Goal: Transaction & Acquisition: Purchase product/service

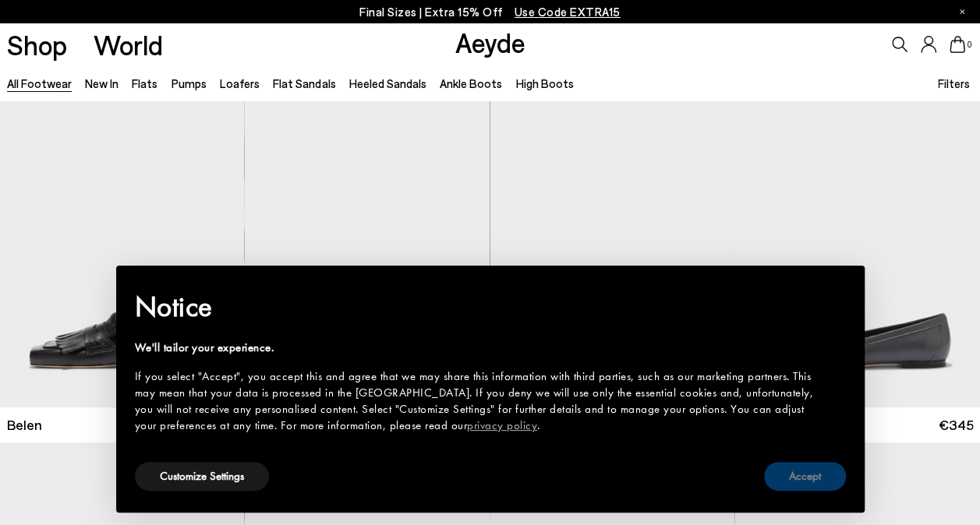
click at [804, 475] on button "Accept" at bounding box center [805, 476] width 82 height 29
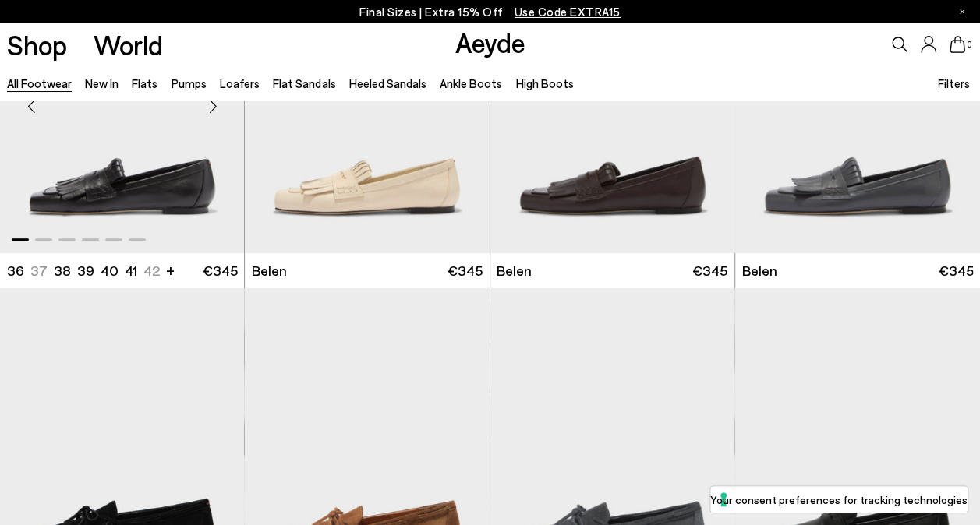
scroll to position [156, 0]
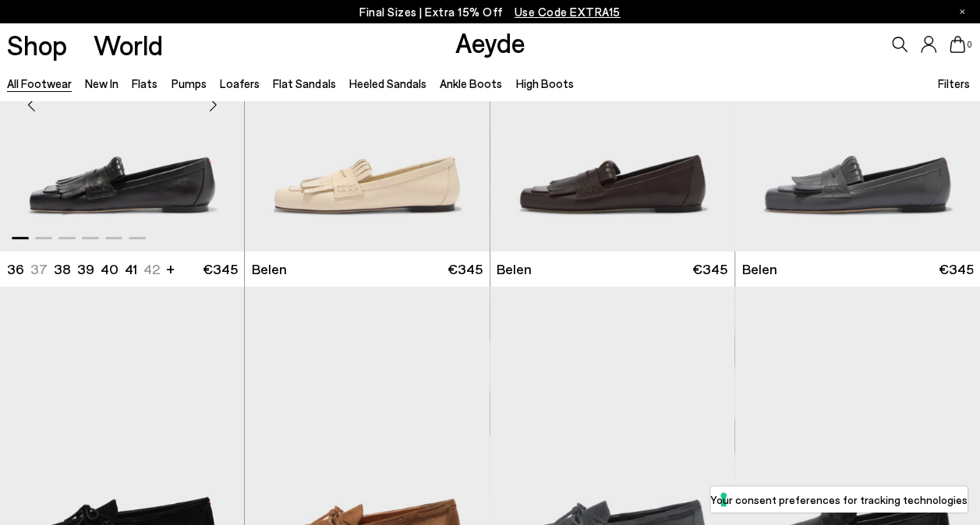
click at [179, 201] on img "1 / 6" at bounding box center [122, 98] width 245 height 307
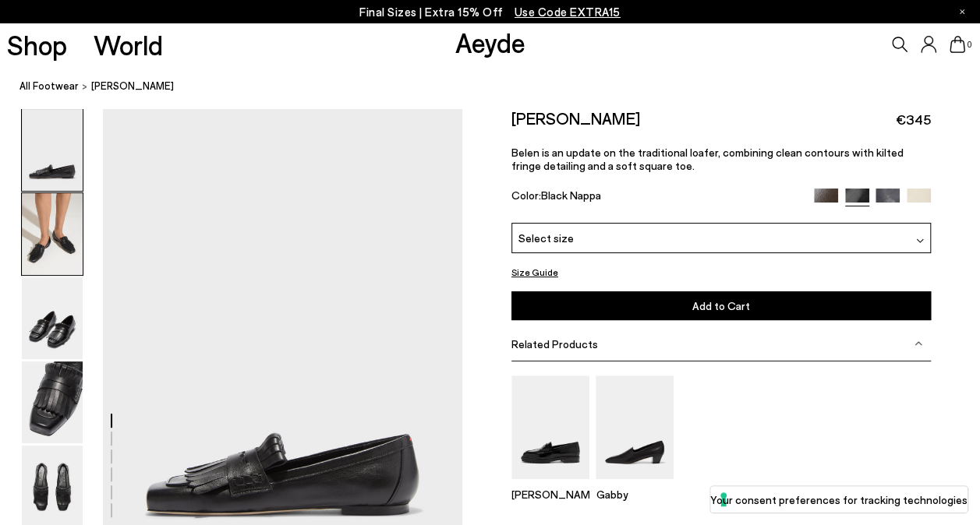
click at [59, 226] on img at bounding box center [52, 234] width 61 height 82
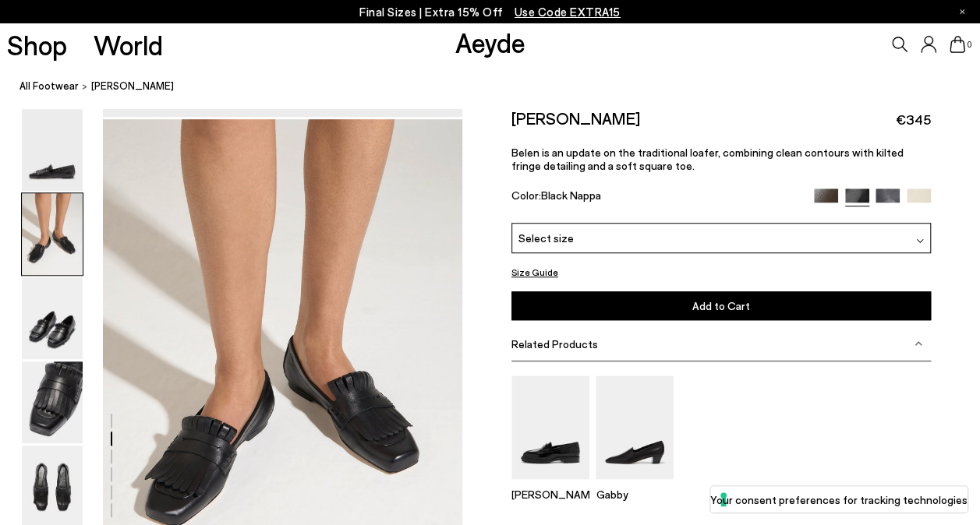
scroll to position [483, 0]
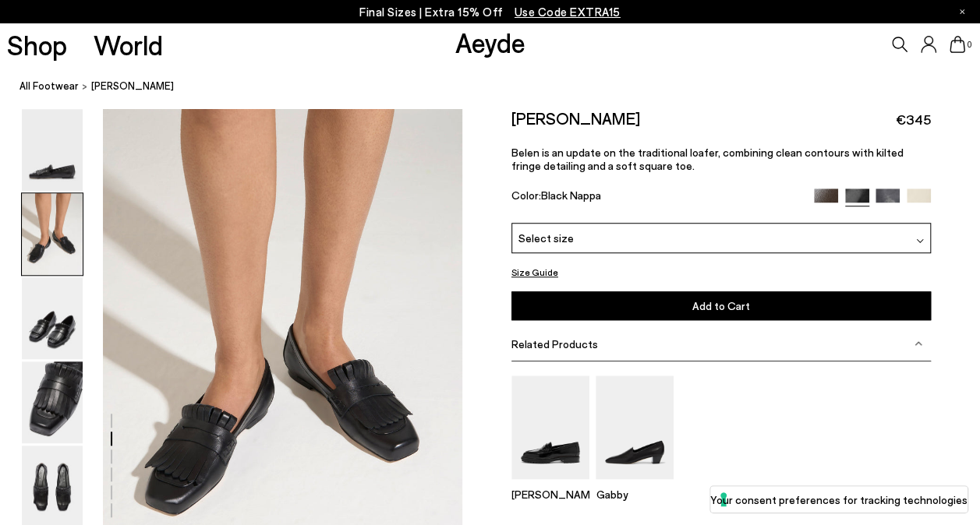
click at [832, 192] on img at bounding box center [826, 201] width 24 height 24
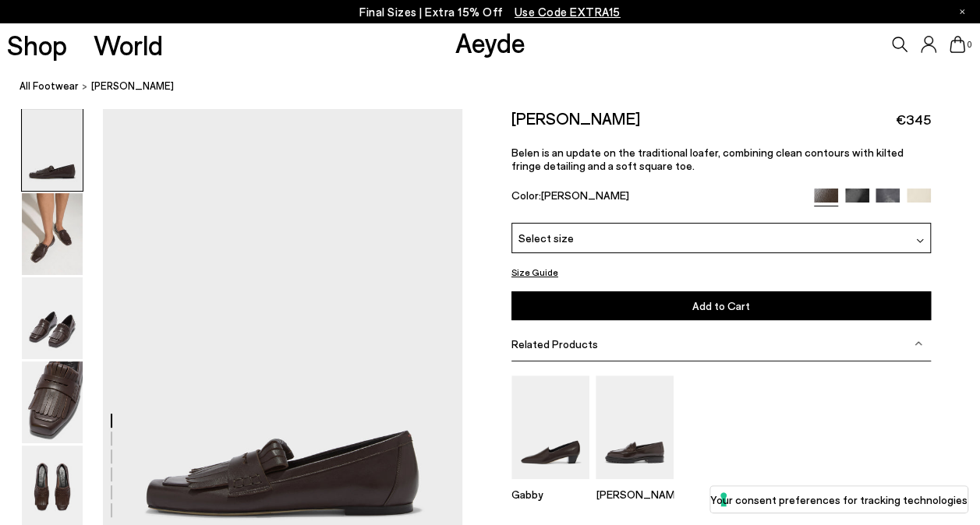
click at [895, 199] on img at bounding box center [887, 201] width 24 height 24
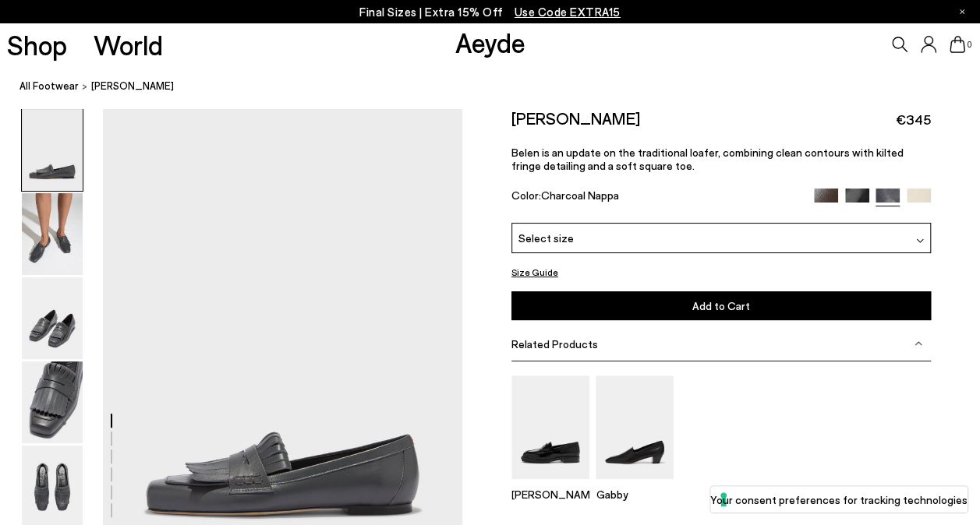
click at [923, 196] on img at bounding box center [919, 201] width 24 height 24
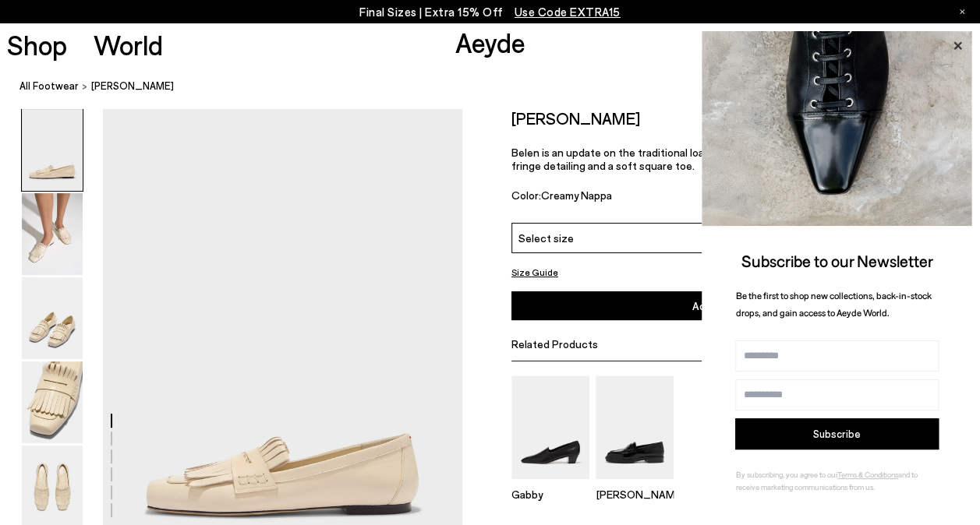
click at [956, 46] on icon at bounding box center [957, 45] width 8 height 8
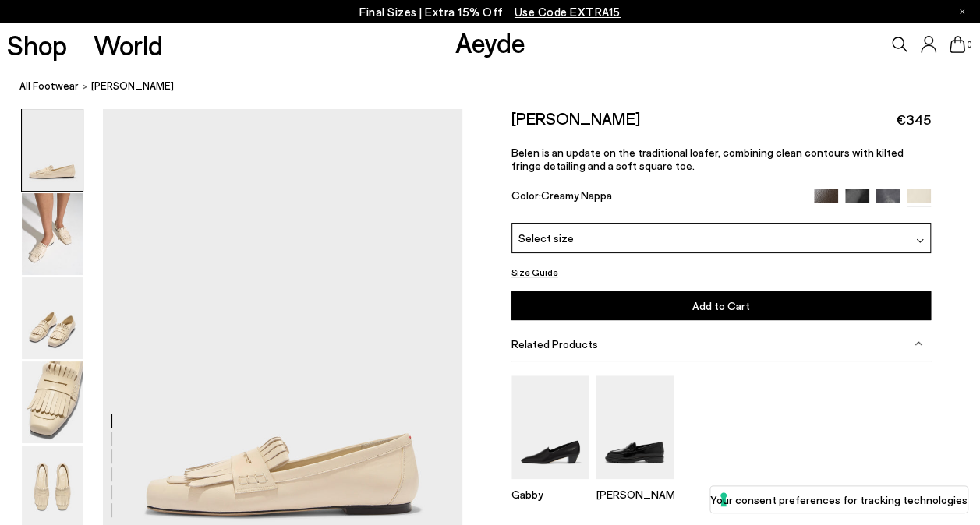
click at [817, 195] on img at bounding box center [826, 201] width 24 height 24
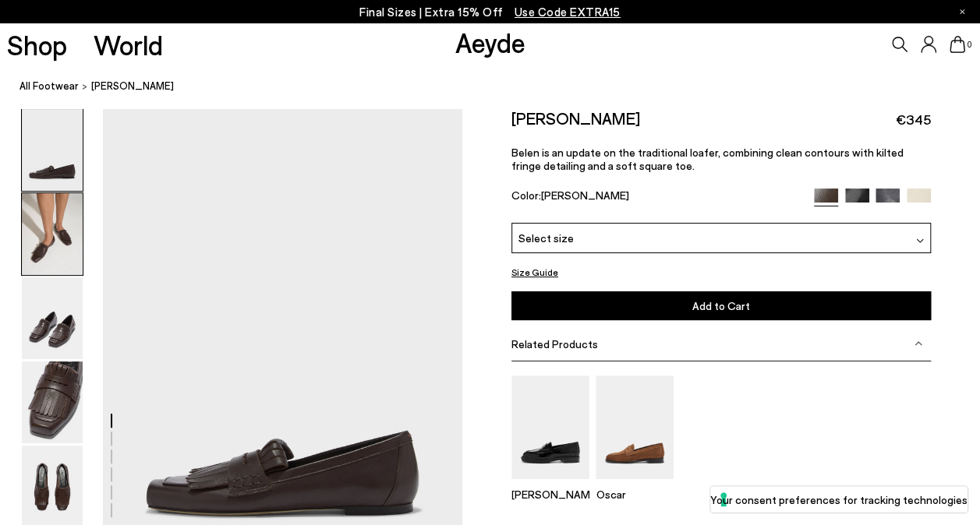
click at [63, 231] on img at bounding box center [52, 234] width 61 height 82
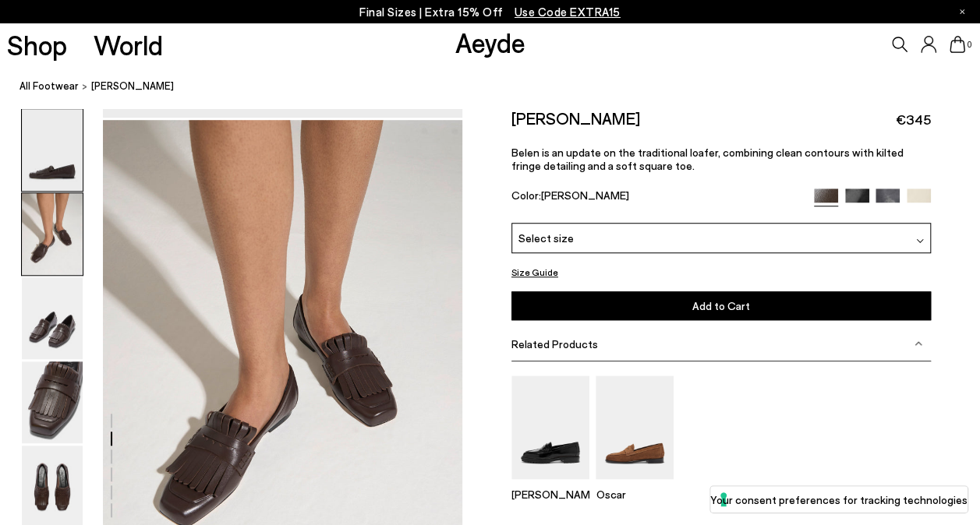
scroll to position [483, 0]
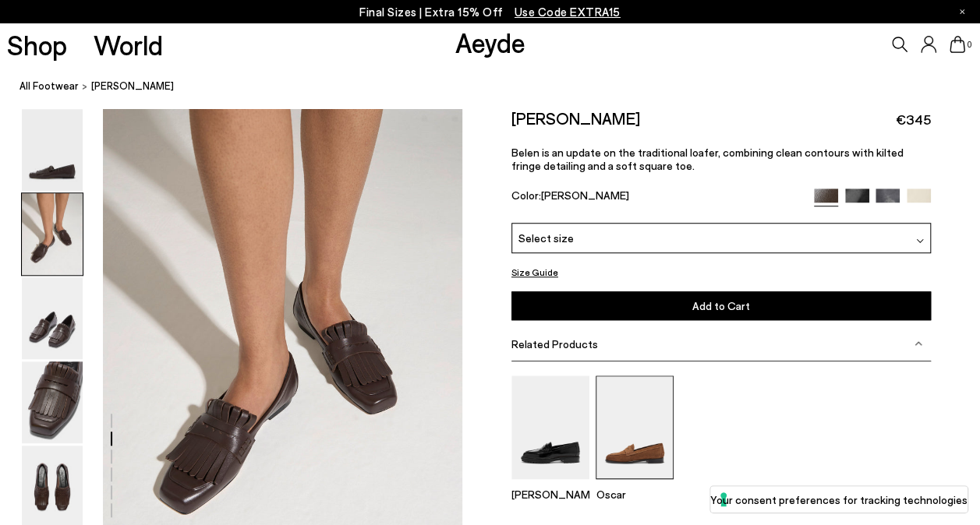
click at [647, 458] on img at bounding box center [635, 428] width 78 height 104
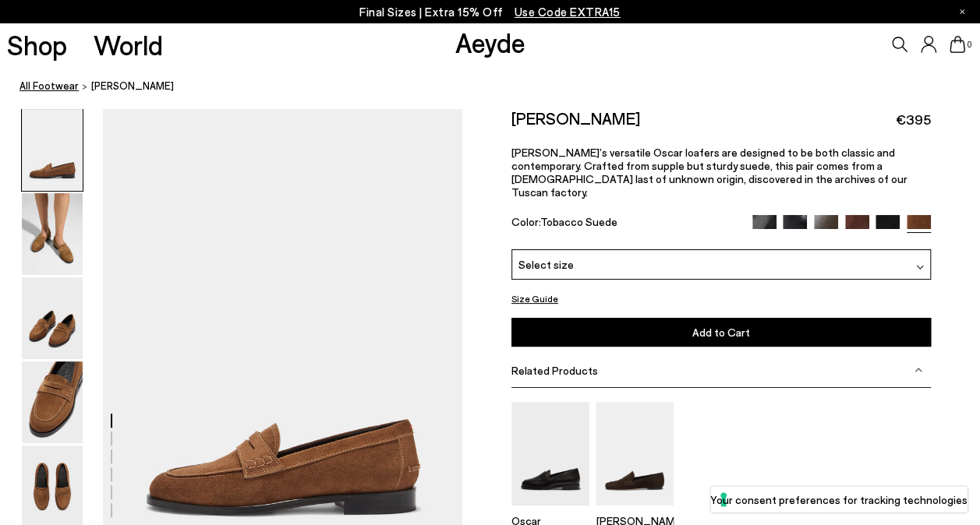
click at [42, 83] on link "All Footwear" at bounding box center [48, 86] width 59 height 16
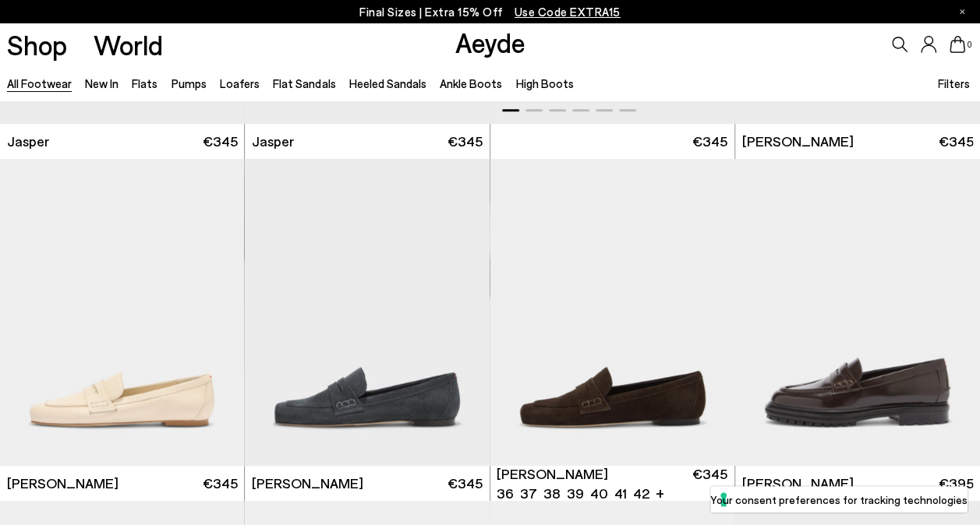
scroll to position [702, 0]
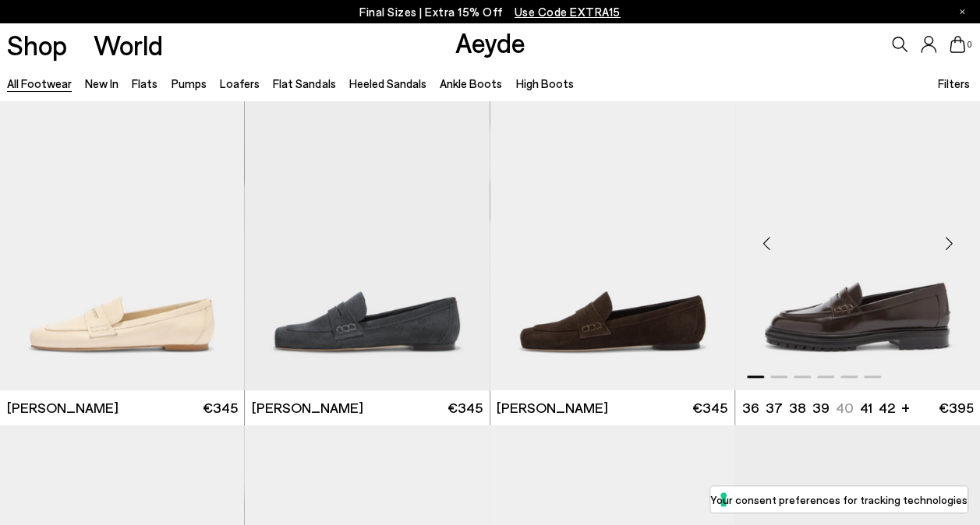
click at [916, 341] on img "1 / 6" at bounding box center [857, 236] width 245 height 307
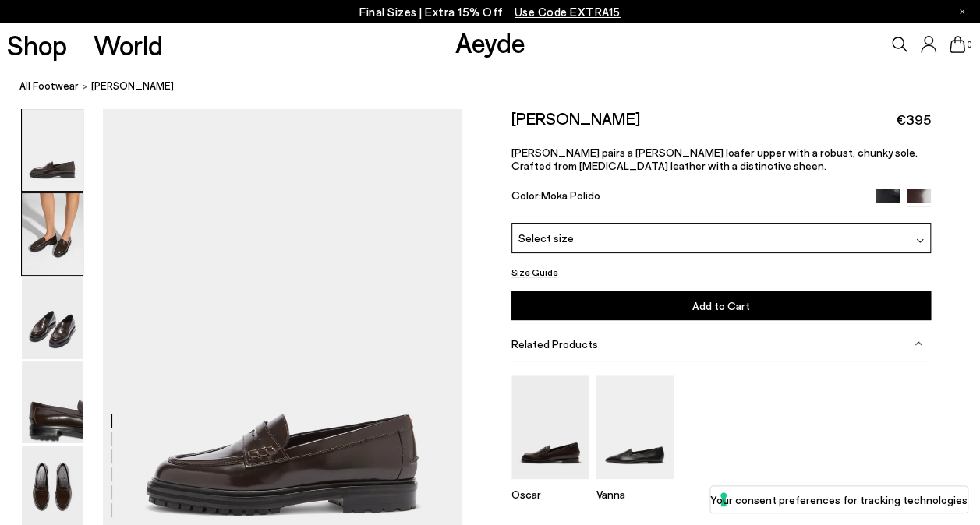
click at [72, 245] on img at bounding box center [52, 234] width 61 height 82
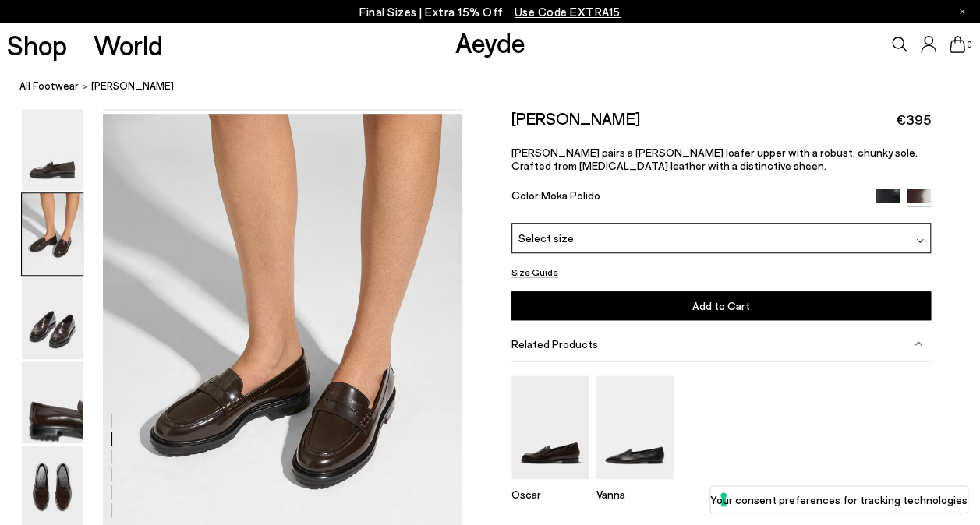
scroll to position [483, 0]
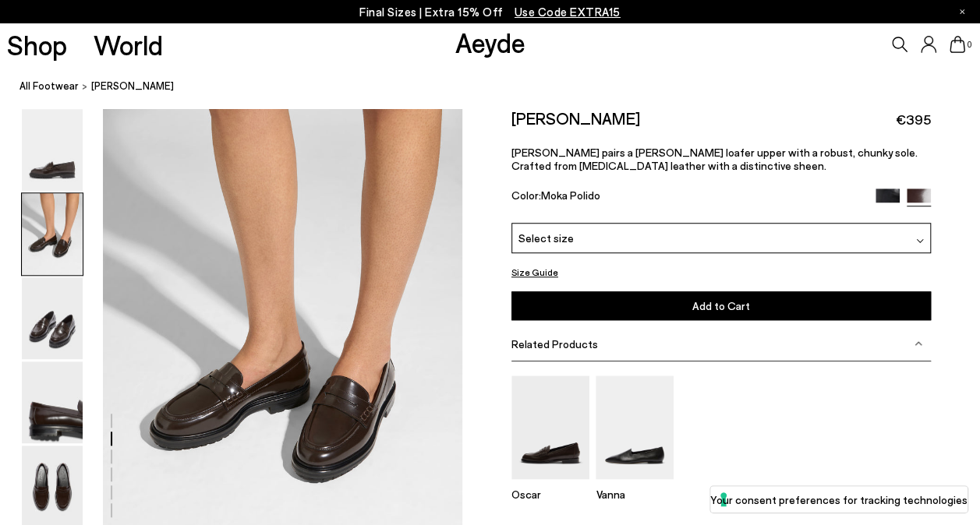
click at [879, 200] on img at bounding box center [887, 201] width 24 height 24
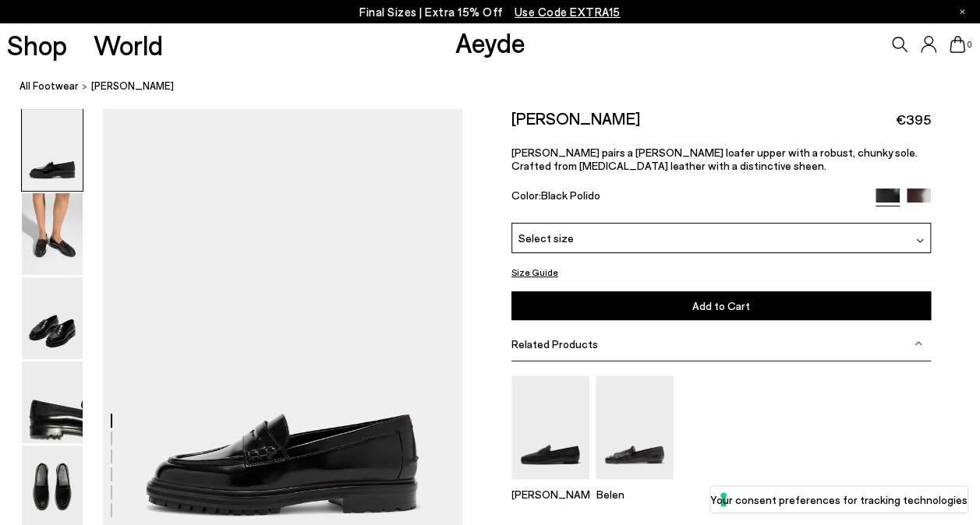
click at [921, 198] on img at bounding box center [919, 201] width 24 height 24
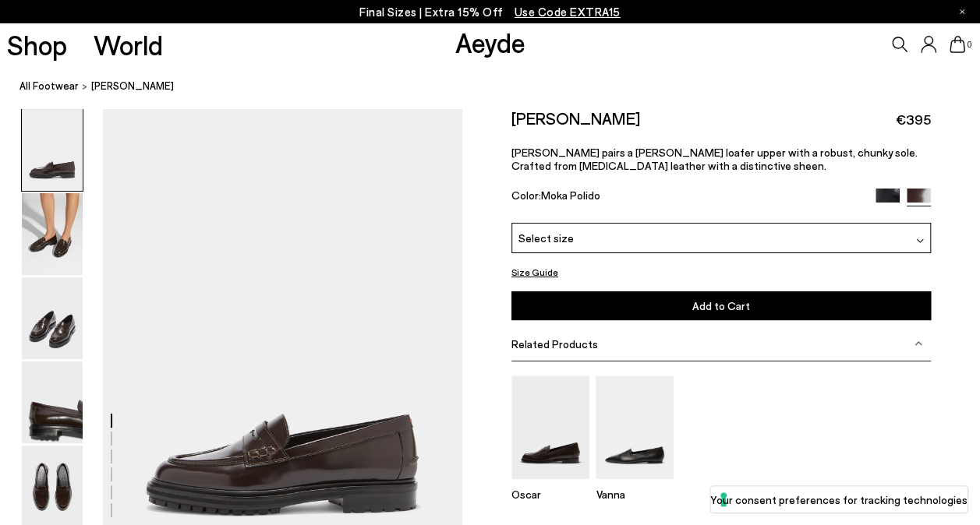
click at [794, 235] on div "Select size" at bounding box center [720, 238] width 419 height 30
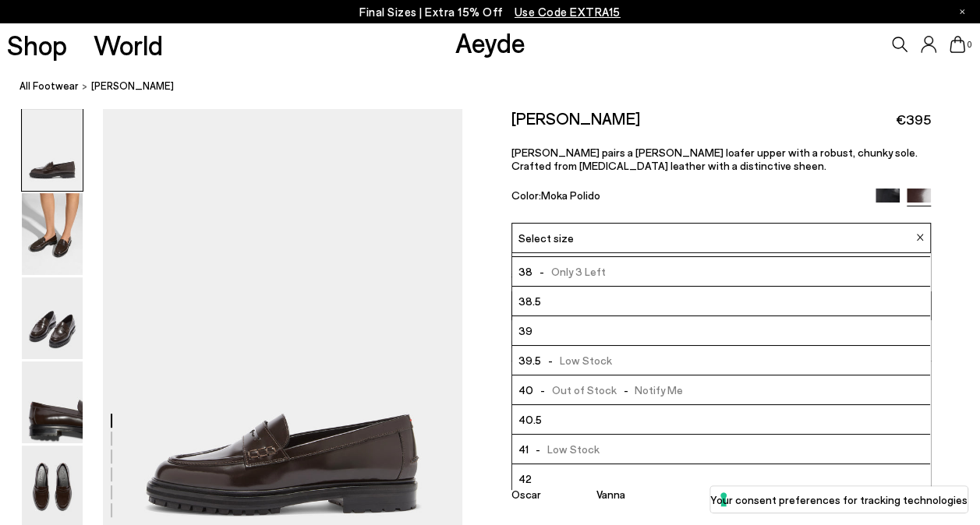
scroll to position [86, 0]
click at [613, 440] on li "41 - Low Stock" at bounding box center [721, 449] width 418 height 30
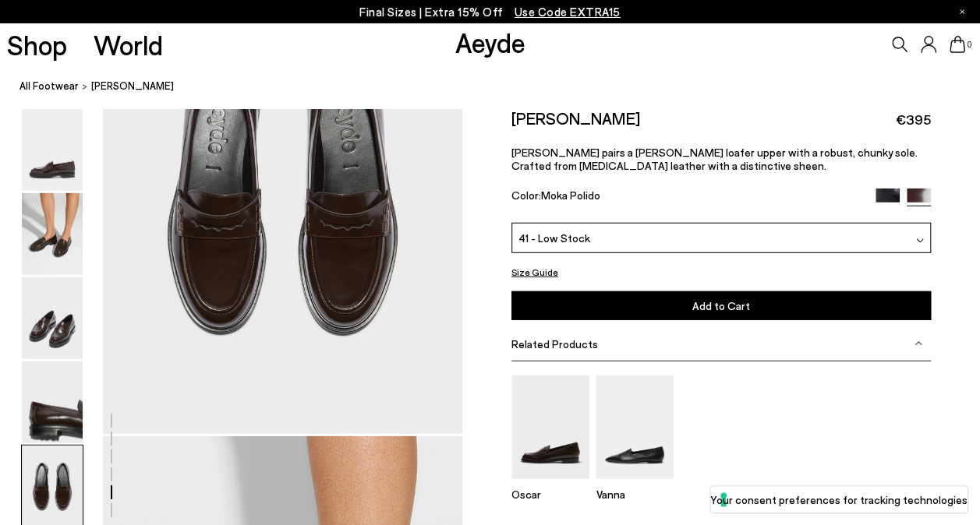
scroll to position [2105, 0]
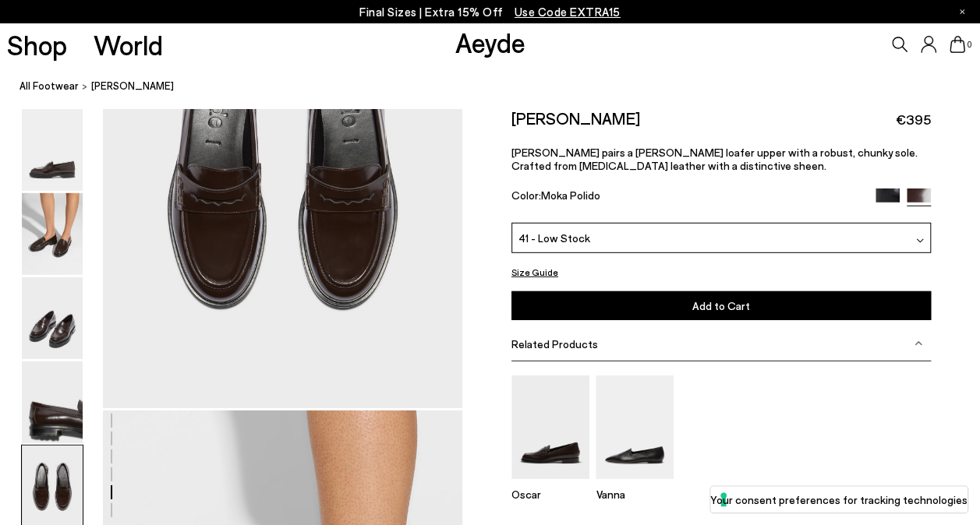
click at [759, 304] on button "Add to Cart Select a Size First" at bounding box center [720, 306] width 419 height 29
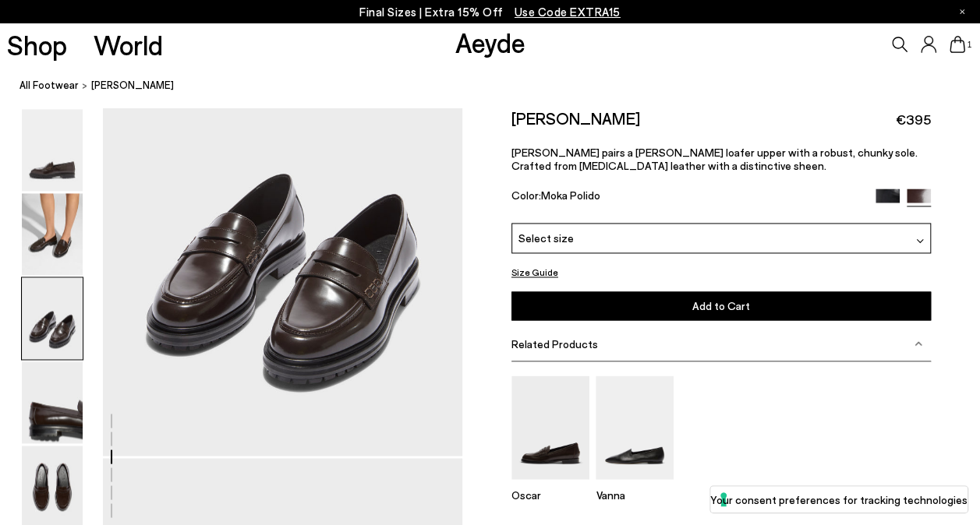
scroll to position [1091, 0]
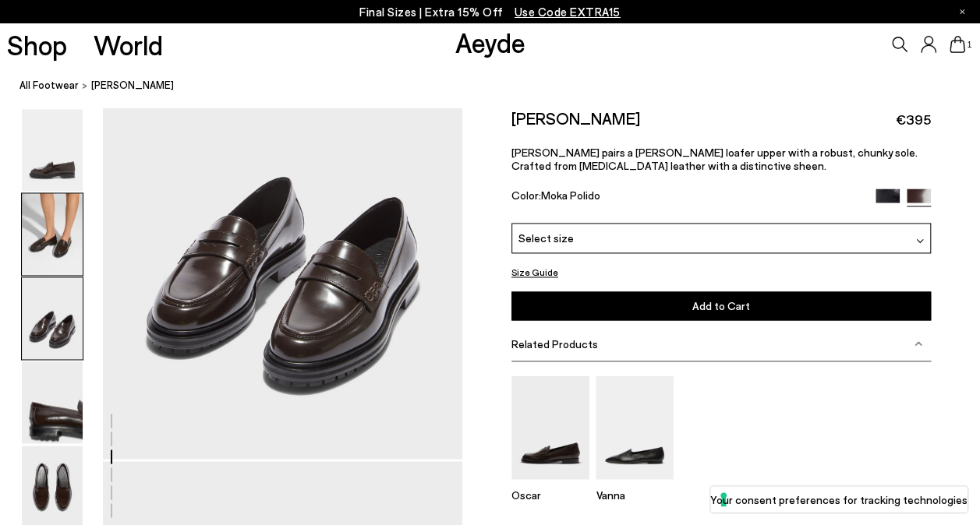
click at [72, 218] on img at bounding box center [52, 234] width 61 height 82
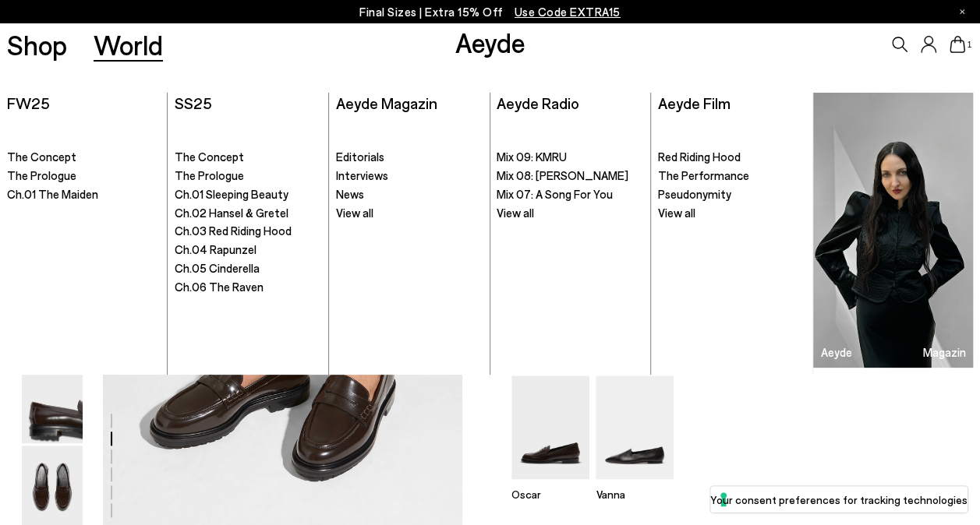
scroll to position [483, 0]
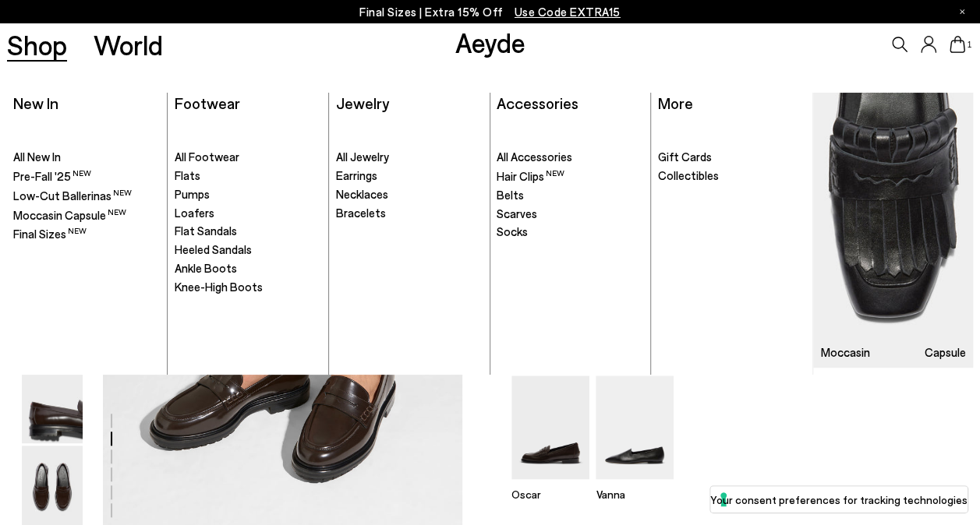
click at [45, 42] on link "Shop" at bounding box center [37, 44] width 60 height 27
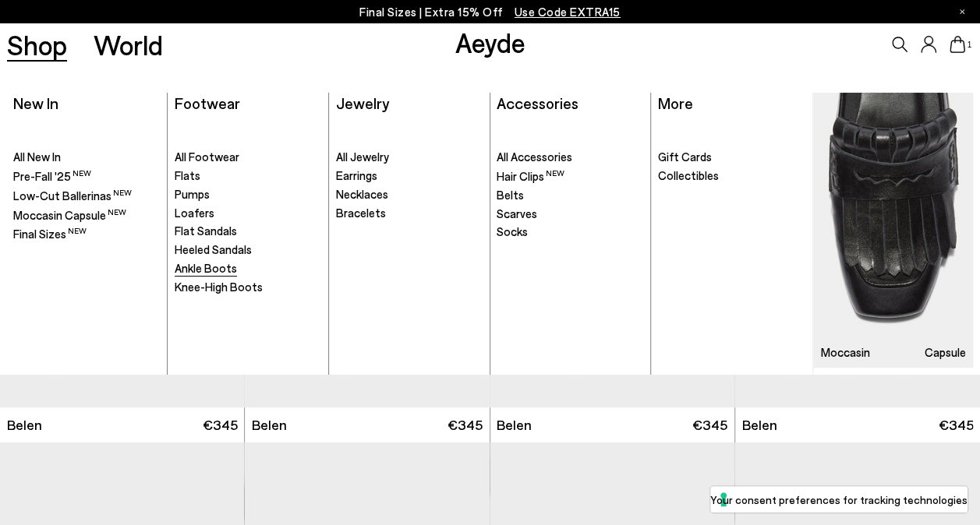
click at [198, 271] on span "Ankle Boots" at bounding box center [206, 268] width 62 height 14
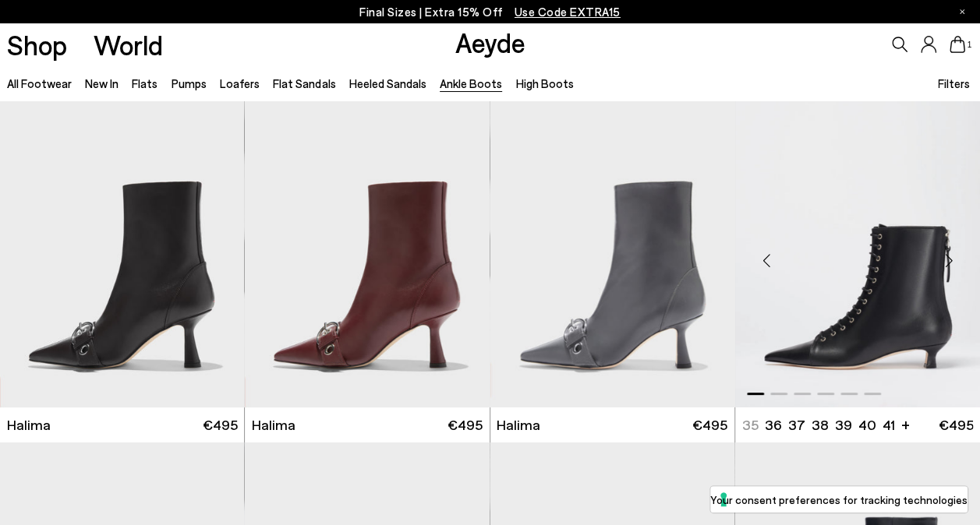
click at [772, 260] on div "Previous slide" at bounding box center [766, 260] width 47 height 47
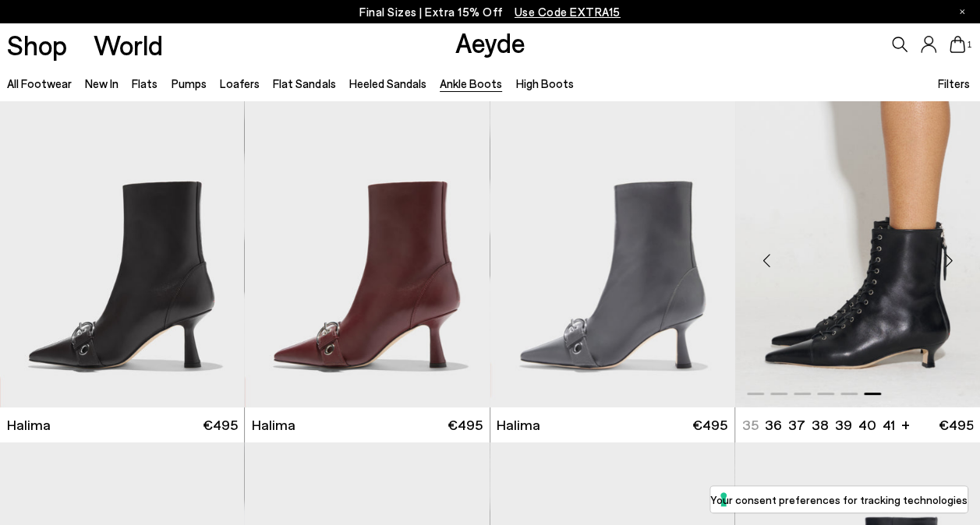
click at [772, 260] on div "Previous slide" at bounding box center [766, 260] width 47 height 47
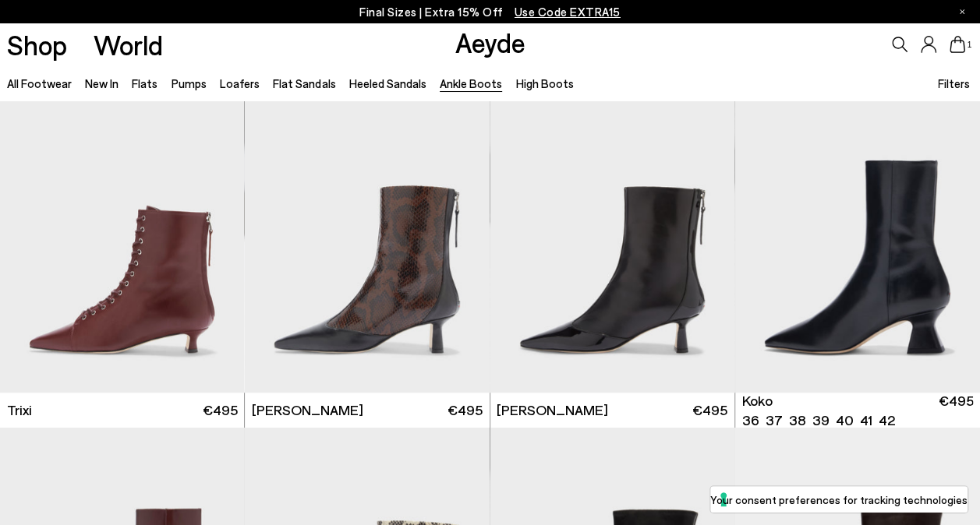
scroll to position [390, 0]
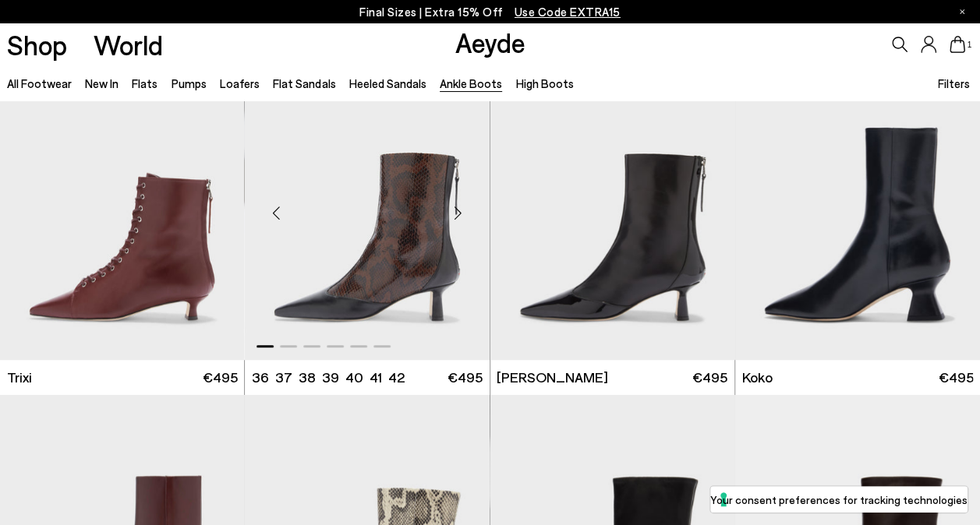
click at [281, 210] on div "Previous slide" at bounding box center [276, 212] width 47 height 47
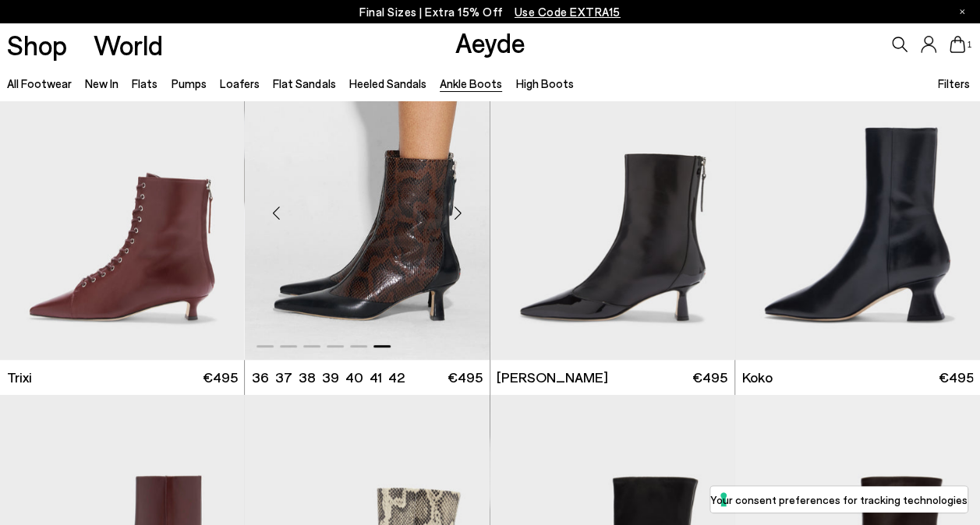
click at [281, 210] on div "Previous slide" at bounding box center [276, 212] width 47 height 47
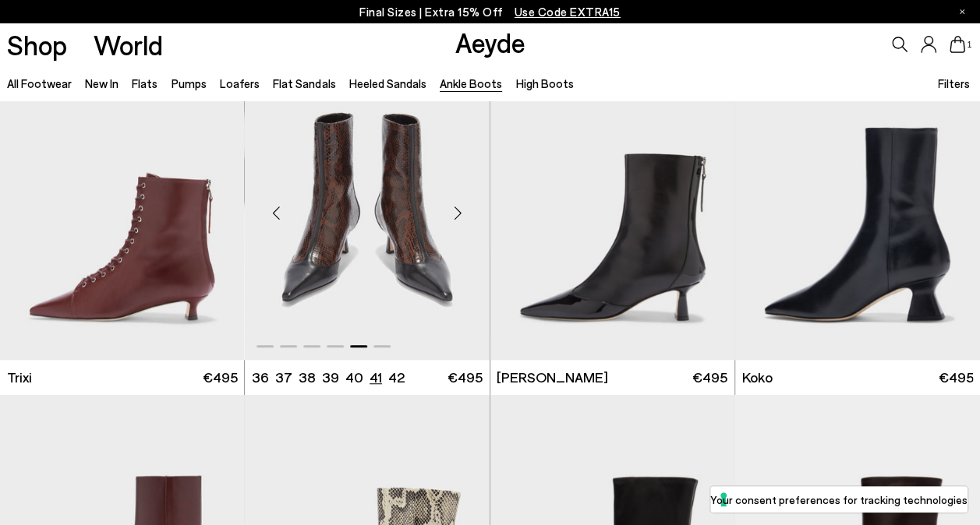
click at [373, 379] on li "41" at bounding box center [375, 377] width 12 height 19
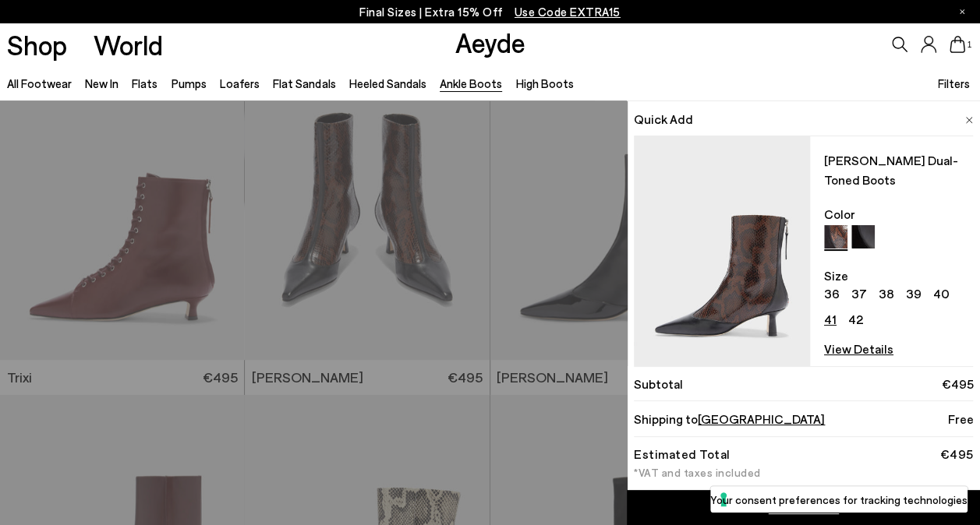
scroll to position [7, 0]
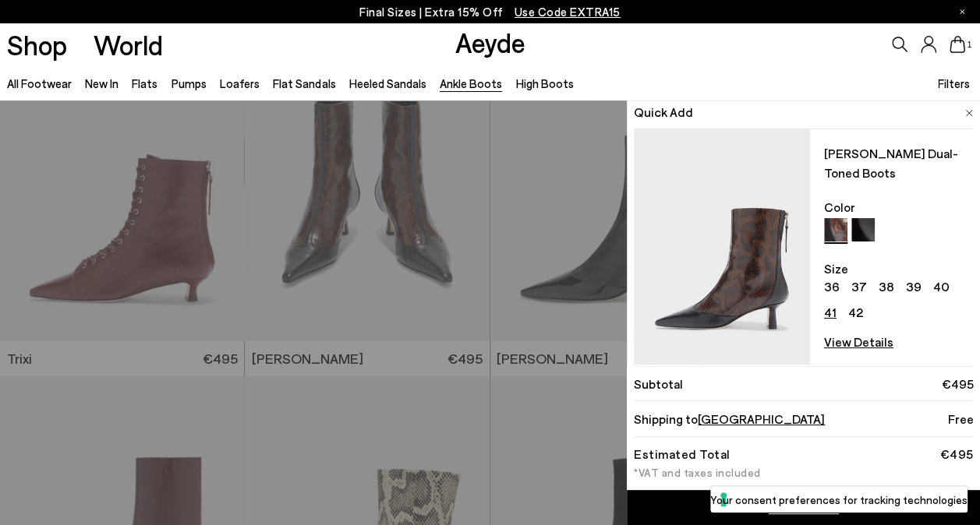
scroll to position [388, 0]
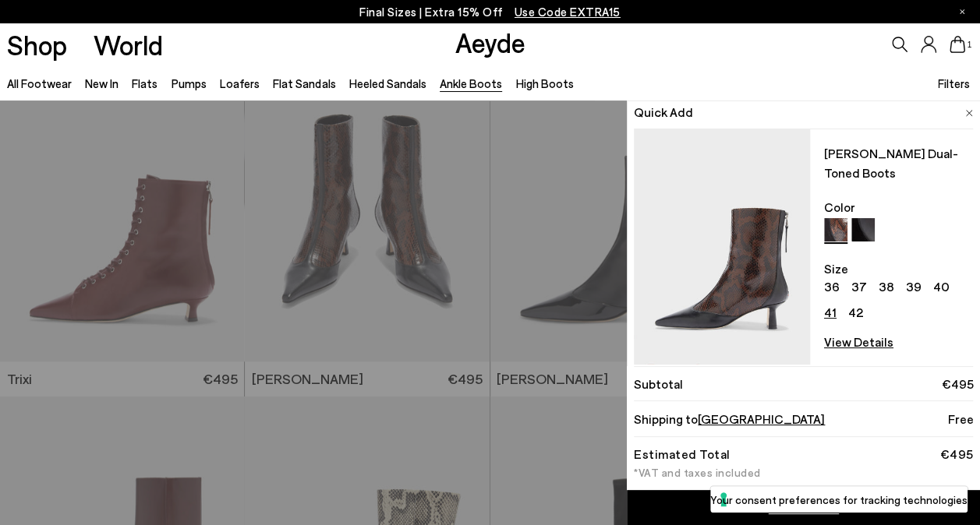
click at [433, 265] on div "Quick Add Sila Dual-Toned Boots Color Size 36 37 38 39 40 41 42 View Details Or…" at bounding box center [490, 313] width 980 height 425
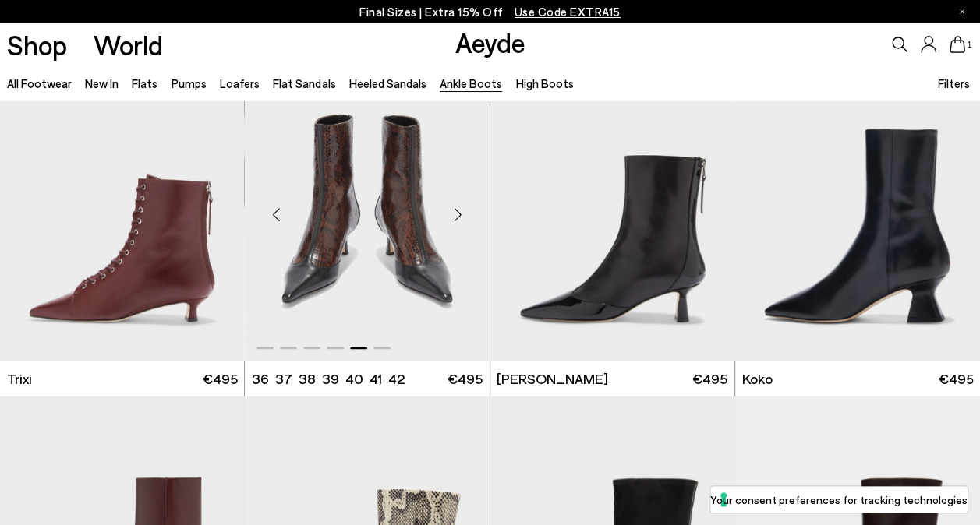
click at [401, 222] on img "5 / 6" at bounding box center [367, 208] width 245 height 307
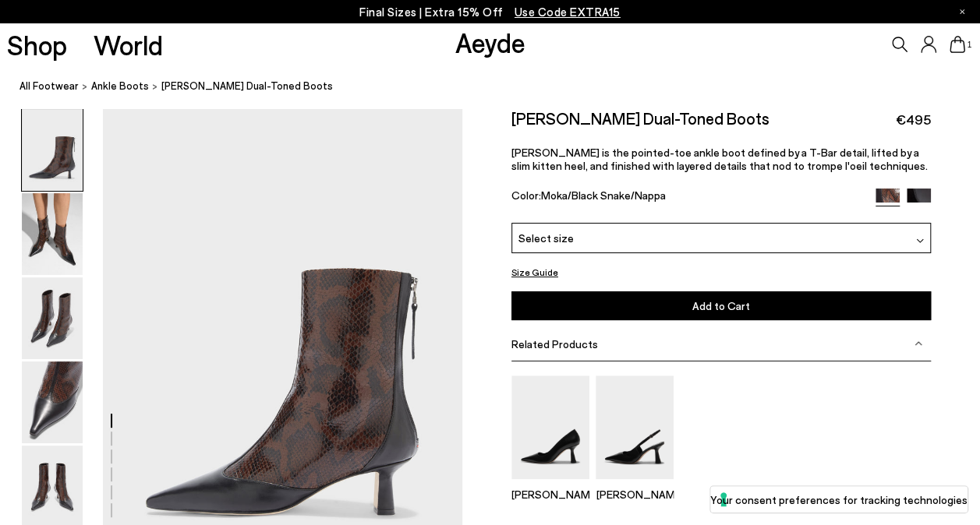
click at [635, 242] on div "Select size" at bounding box center [720, 238] width 419 height 30
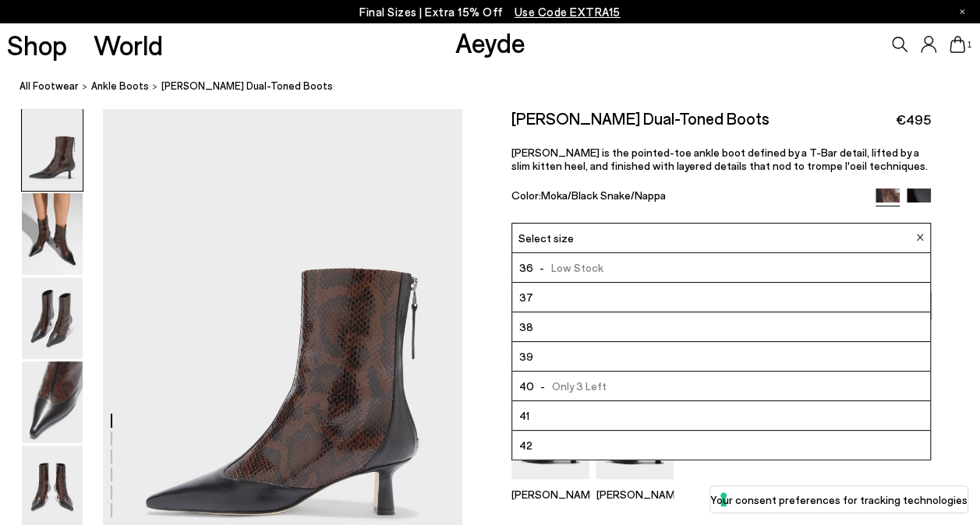
click at [599, 412] on li "41" at bounding box center [721, 416] width 418 height 30
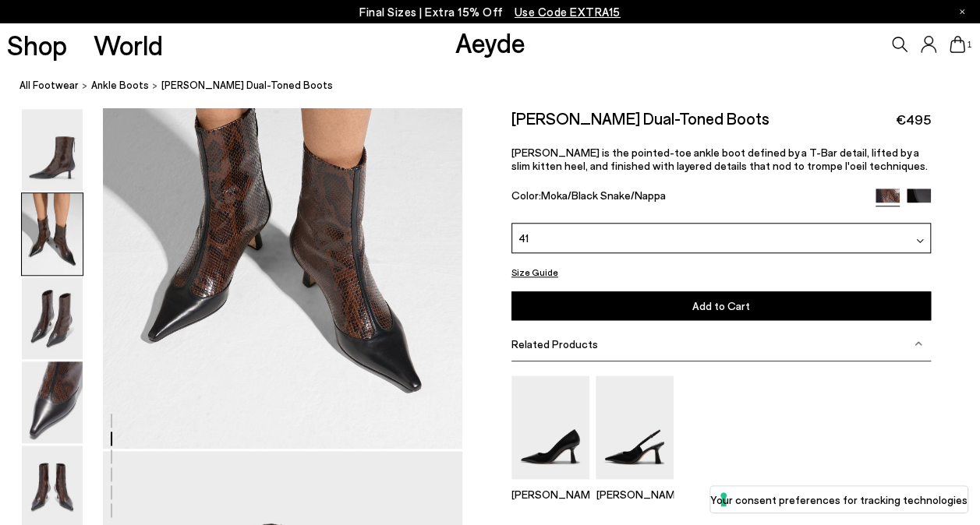
scroll to position [624, 0]
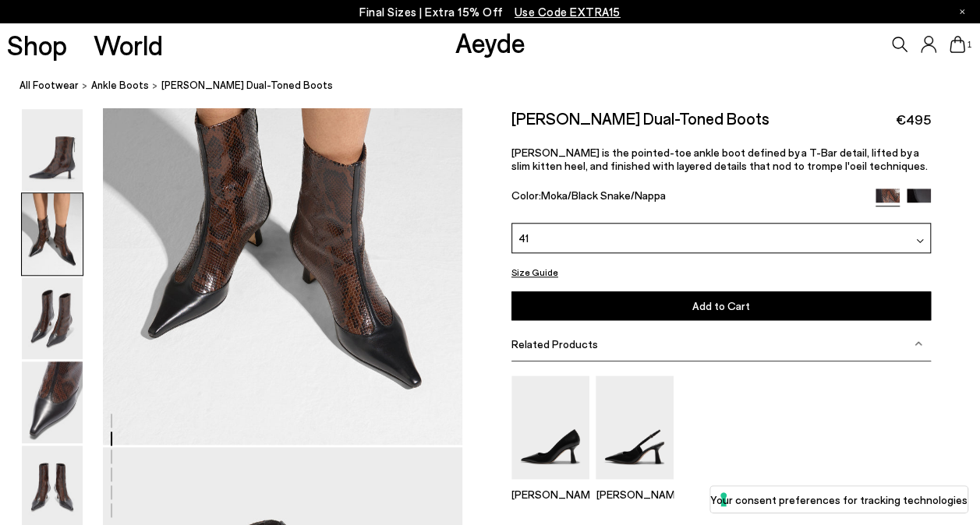
click at [758, 304] on button "Add to Cart Select a Size First" at bounding box center [720, 306] width 419 height 29
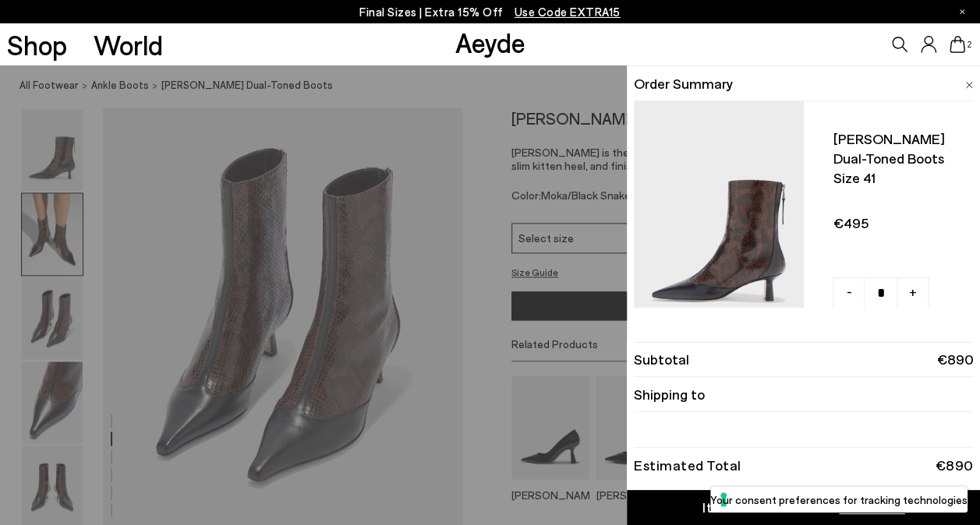
scroll to position [1013, 0]
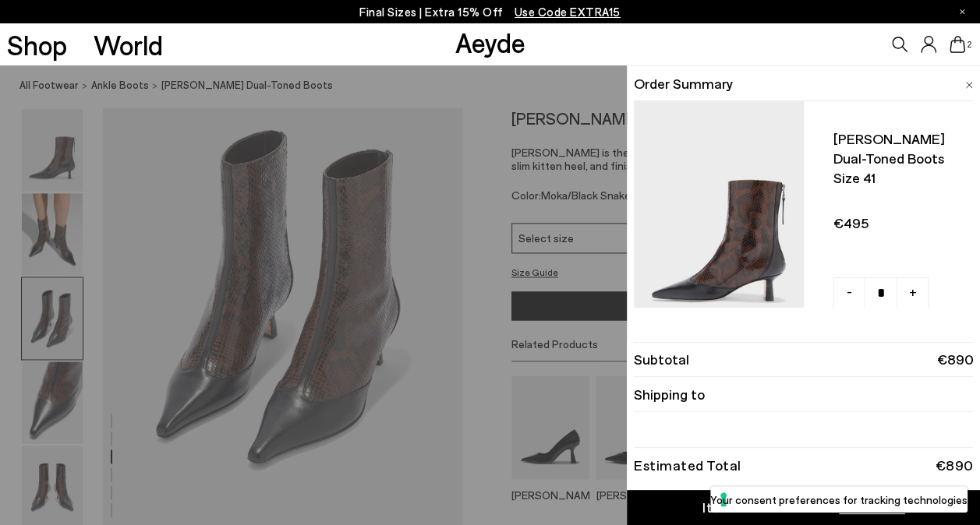
click at [958, 38] on icon at bounding box center [957, 44] width 16 height 17
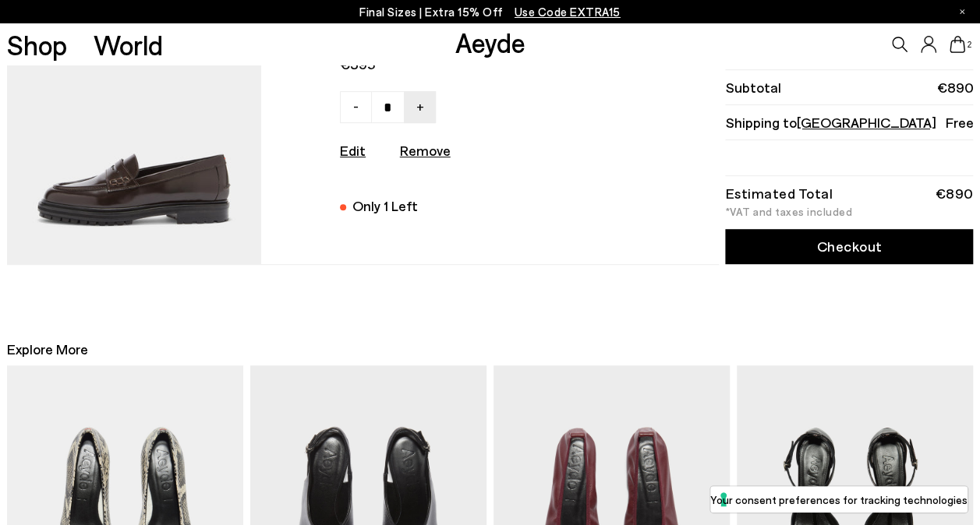
scroll to position [390, 0]
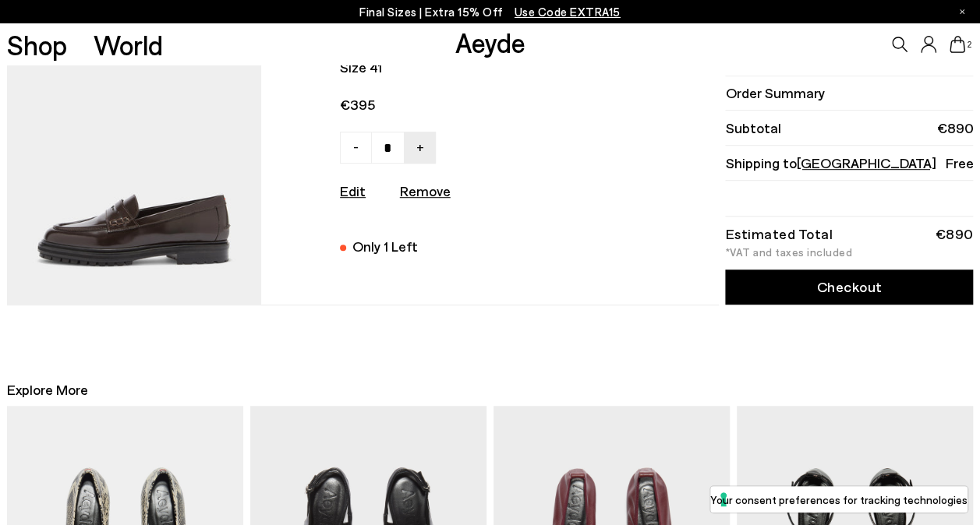
click at [875, 298] on link "Checkout" at bounding box center [849, 287] width 248 height 35
